Goal: Entertainment & Leisure: Consume media (video, audio)

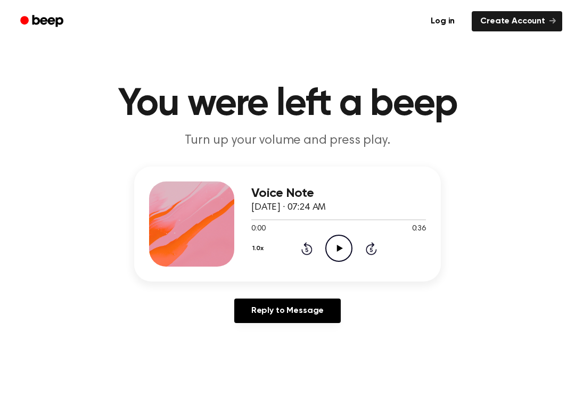
click at [341, 254] on icon "Play Audio" at bounding box center [338, 248] width 27 height 27
click at [322, 248] on div "1.0x Rewind 5 seconds Pause Audio Skip 5 seconds" at bounding box center [338, 248] width 175 height 27
click at [336, 257] on icon "Pause Audio" at bounding box center [338, 248] width 27 height 27
click at [307, 244] on icon at bounding box center [306, 248] width 11 height 13
click at [338, 250] on icon at bounding box center [339, 248] width 6 height 7
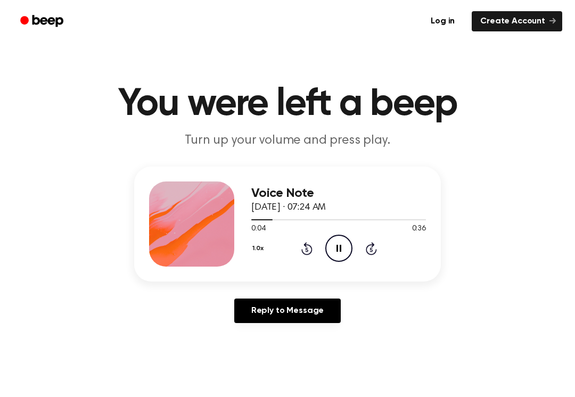
click at [338, 243] on icon "Pause Audio" at bounding box center [338, 248] width 27 height 27
click at [342, 257] on icon "Play Audio" at bounding box center [338, 248] width 27 height 27
click at [339, 243] on icon "Pause Audio" at bounding box center [338, 248] width 27 height 27
click at [339, 248] on icon at bounding box center [339, 248] width 6 height 7
click at [343, 244] on icon "Pause Audio" at bounding box center [338, 248] width 27 height 27
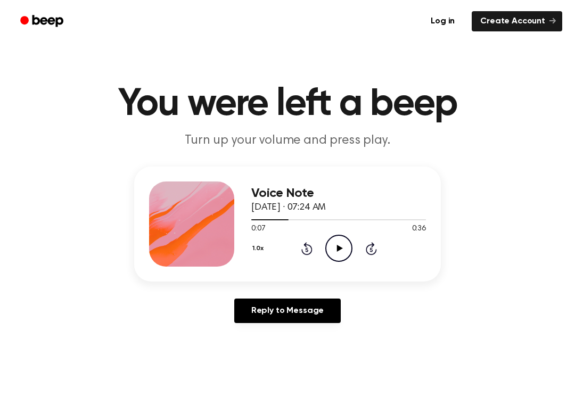
click at [319, 244] on div "1.0x Rewind 5 seconds Play Audio Skip 5 seconds" at bounding box center [338, 248] width 175 height 27
click at [301, 252] on icon "Rewind 5 seconds" at bounding box center [307, 249] width 12 height 14
click at [340, 244] on icon "Play Audio" at bounding box center [338, 248] width 27 height 27
click at [332, 253] on icon "Pause Audio" at bounding box center [338, 248] width 27 height 27
click at [335, 244] on icon "Play Audio" at bounding box center [338, 248] width 27 height 27
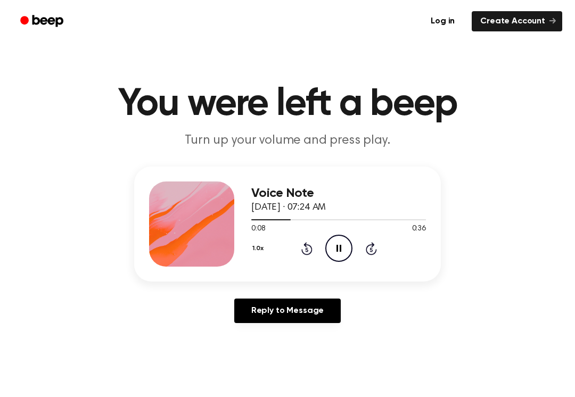
click at [342, 247] on icon "Pause Audio" at bounding box center [338, 248] width 27 height 27
click at [333, 248] on icon "Play Audio" at bounding box center [338, 248] width 27 height 27
click at [334, 245] on icon "Pause Audio" at bounding box center [338, 248] width 27 height 27
click at [335, 258] on icon "Play Audio" at bounding box center [338, 248] width 27 height 27
click at [340, 252] on icon at bounding box center [338, 248] width 5 height 7
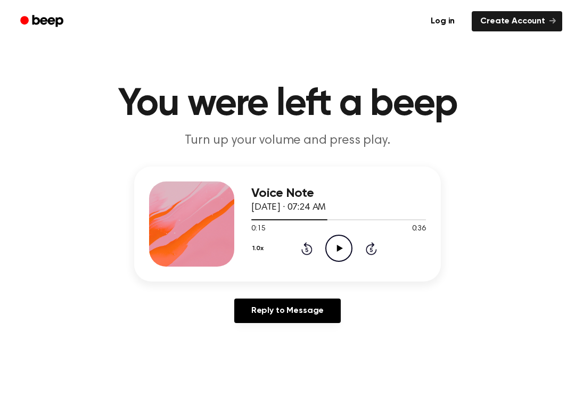
click at [351, 245] on circle at bounding box center [339, 248] width 26 height 26
click at [338, 250] on icon at bounding box center [338, 248] width 5 height 7
click at [339, 257] on icon "Play Audio" at bounding box center [338, 248] width 27 height 27
click at [339, 247] on icon "Pause Audio" at bounding box center [338, 248] width 27 height 27
click at [352, 252] on div "1.0x Rewind 5 seconds Play Audio Skip 5 seconds" at bounding box center [338, 248] width 175 height 27
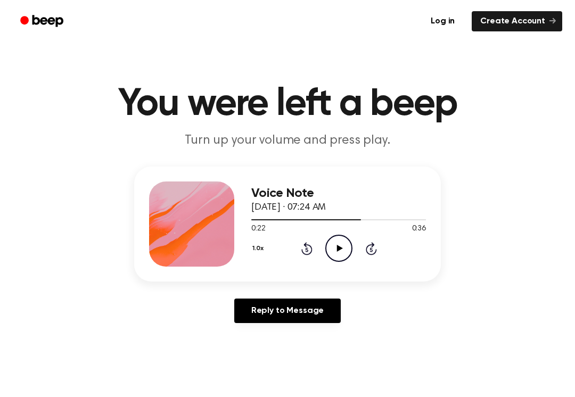
click at [334, 245] on icon "Play Audio" at bounding box center [338, 248] width 27 height 27
click at [340, 256] on icon "Pause Audio" at bounding box center [338, 248] width 27 height 27
click at [298, 250] on div "1.0x Rewind 5 seconds Play Audio Skip 5 seconds" at bounding box center [338, 248] width 175 height 27
click at [307, 250] on icon at bounding box center [306, 250] width 3 height 4
click at [311, 248] on icon at bounding box center [306, 248] width 11 height 13
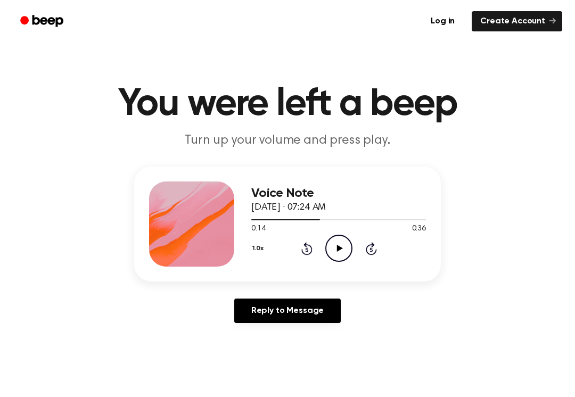
click at [328, 253] on icon "Play Audio" at bounding box center [338, 248] width 27 height 27
click at [335, 246] on icon "Pause Audio" at bounding box center [338, 248] width 27 height 27
click at [332, 249] on icon "Play Audio" at bounding box center [338, 248] width 27 height 27
click at [342, 251] on icon "Pause Audio" at bounding box center [338, 248] width 27 height 27
click at [339, 247] on icon at bounding box center [339, 248] width 6 height 7
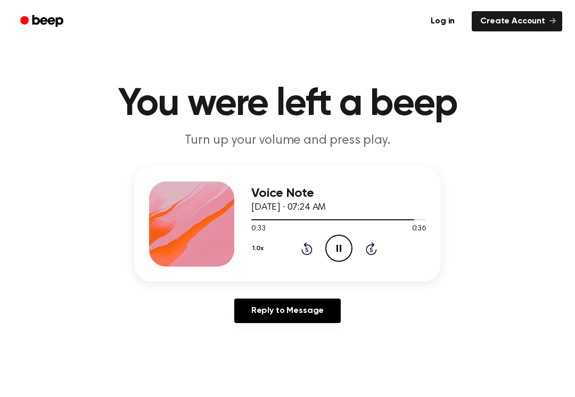
click at [342, 248] on icon "Pause Audio" at bounding box center [338, 248] width 27 height 27
click at [309, 251] on icon "Rewind 5 seconds" at bounding box center [307, 249] width 12 height 14
click at [342, 248] on icon "Play Audio" at bounding box center [338, 248] width 27 height 27
click at [340, 252] on icon "Pause Audio" at bounding box center [338, 248] width 27 height 27
click at [337, 246] on icon at bounding box center [339, 248] width 6 height 7
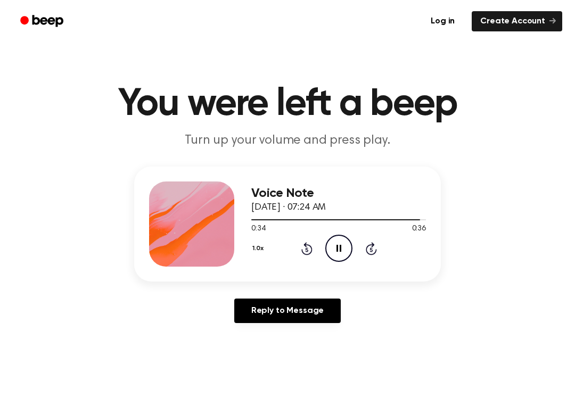
click at [341, 250] on icon at bounding box center [338, 248] width 5 height 7
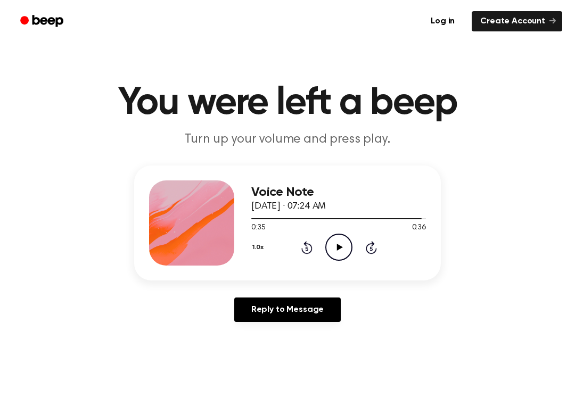
click at [333, 250] on icon "Play Audio" at bounding box center [338, 247] width 27 height 27
